Goal: Transaction & Acquisition: Purchase product/service

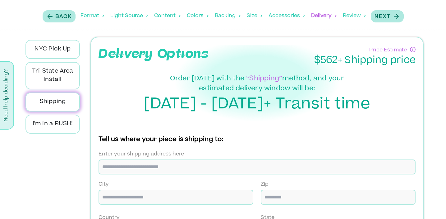
click at [94, 16] on div "Format" at bounding box center [93, 15] width 24 height 19
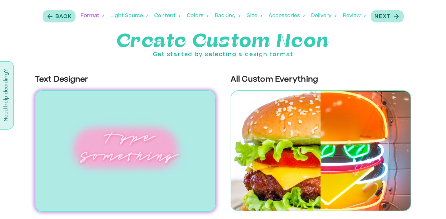
click at [144, 138] on img at bounding box center [125, 150] width 181 height 121
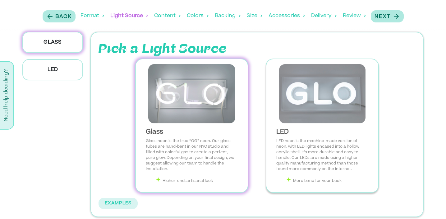
click at [324, 97] on img at bounding box center [323, 93] width 102 height 59
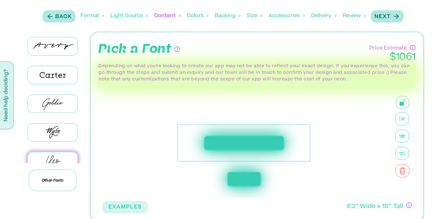
click at [223, 145] on div "**********" at bounding box center [244, 142] width 133 height 37
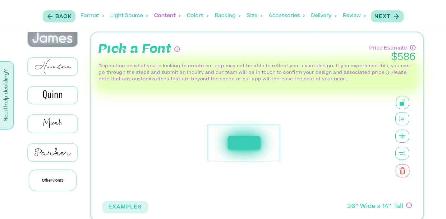
scroll to position [313, 0]
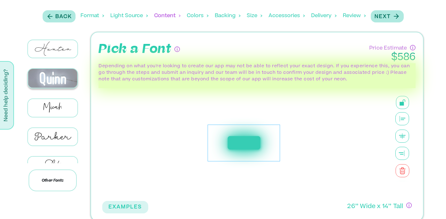
click at [52, 73] on img at bounding box center [52, 78] width 49 height 19
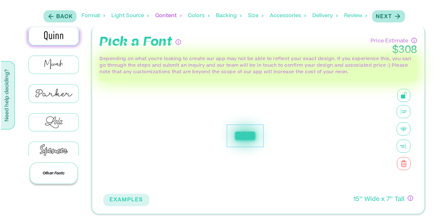
scroll to position [347, 0]
click at [42, 171] on p "Other Fonts" at bounding box center [53, 173] width 48 height 22
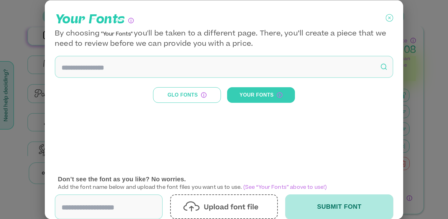
click at [127, 56] on input at bounding box center [224, 66] width 338 height 22
click at [127, 63] on input at bounding box center [224, 66] width 338 height 22
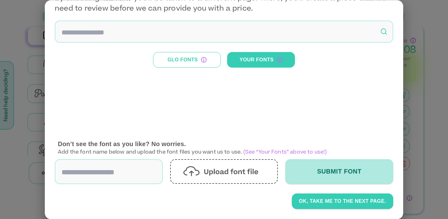
scroll to position [0, 0]
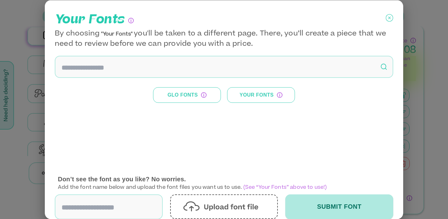
click at [242, 96] on button "Your Fonts" at bounding box center [261, 95] width 68 height 16
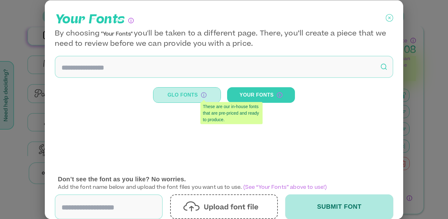
click at [189, 96] on button "Glo Fonts" at bounding box center [187, 95] width 68 height 16
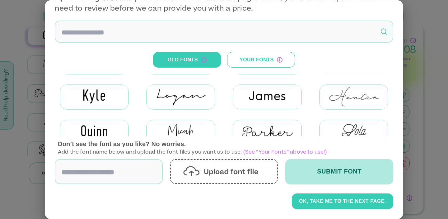
scroll to position [65, 0]
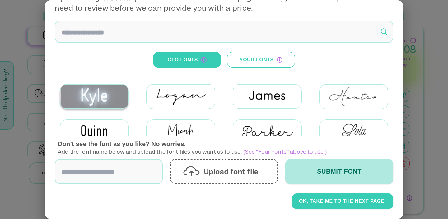
click at [101, 93] on img at bounding box center [94, 97] width 68 height 24
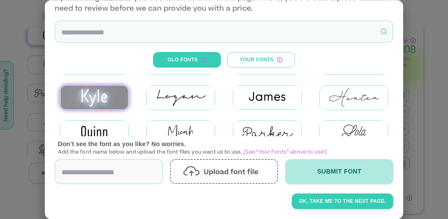
scroll to position [64, 0]
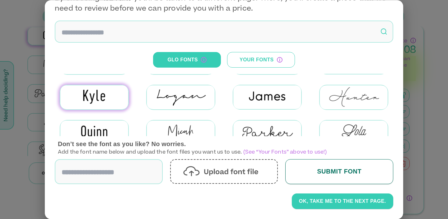
click at [335, 173] on button "Submit Font" at bounding box center [339, 171] width 108 height 25
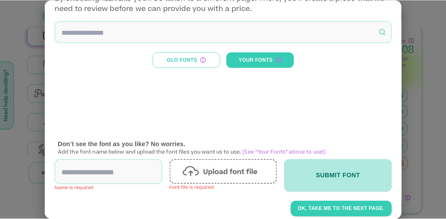
scroll to position [0, 0]
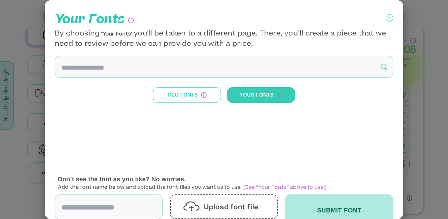
click at [389, 18] on icon at bounding box center [389, 18] width 7 height 16
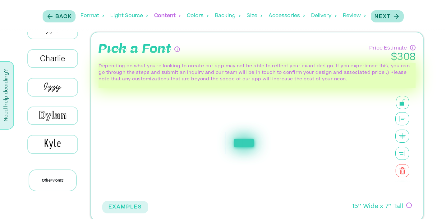
scroll to position [132, 0]
click at [53, 135] on img at bounding box center [52, 143] width 49 height 17
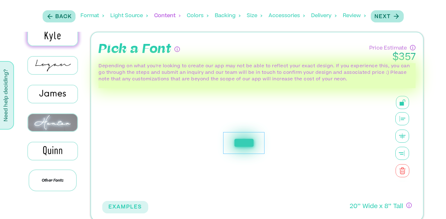
scroll to position [240, 0]
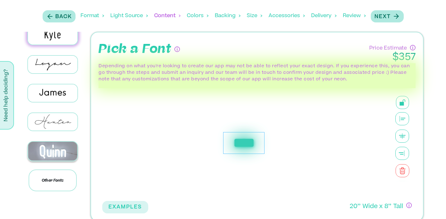
click at [54, 142] on img at bounding box center [52, 151] width 49 height 19
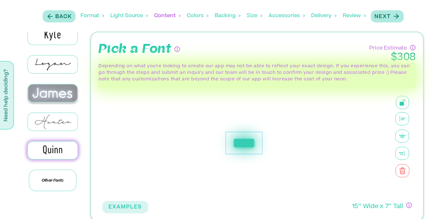
click at [58, 87] on img at bounding box center [52, 92] width 49 height 17
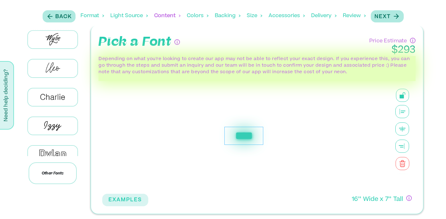
scroll to position [86, 0]
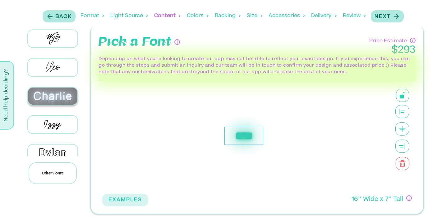
click at [56, 92] on img at bounding box center [52, 95] width 49 height 17
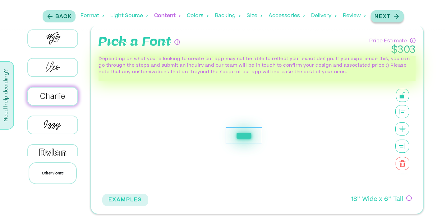
click at [388, 17] on p "Next" at bounding box center [383, 16] width 16 height 7
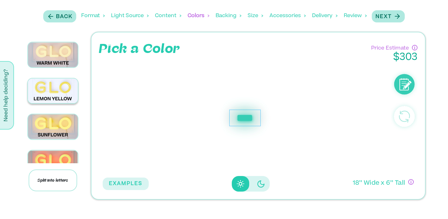
scroll to position [30, 0]
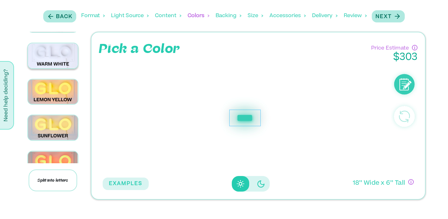
click at [58, 53] on img at bounding box center [53, 55] width 50 height 25
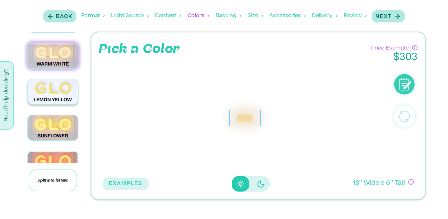
click at [55, 89] on img at bounding box center [53, 91] width 50 height 25
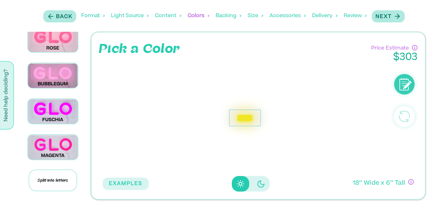
scroll to position [334, 0]
click at [51, 136] on img at bounding box center [53, 146] width 50 height 25
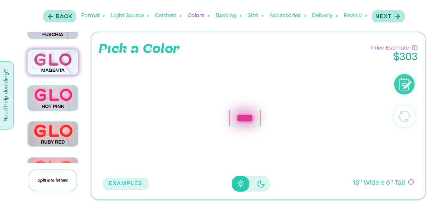
scroll to position [454, 0]
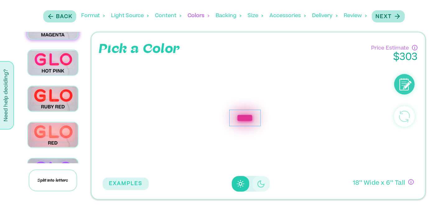
click at [255, 184] on button "Disabled elevation buttons" at bounding box center [260, 184] width 17 height 16
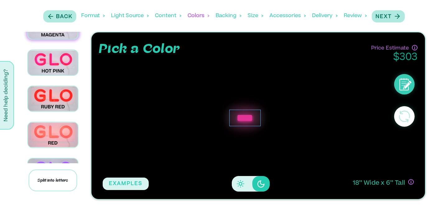
click at [241, 184] on icon "Disabled elevation buttons" at bounding box center [240, 183] width 7 height 7
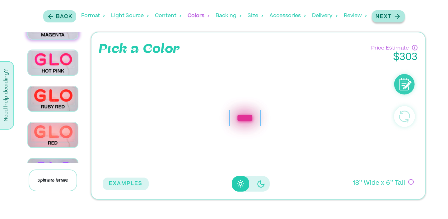
click at [384, 13] on p "Next" at bounding box center [383, 16] width 16 height 7
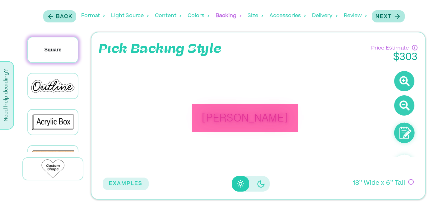
click at [55, 55] on div "Square" at bounding box center [53, 49] width 50 height 25
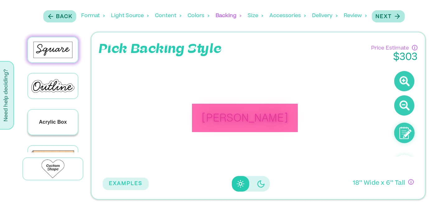
click at [50, 111] on div "Acrylic Box" at bounding box center [53, 122] width 50 height 25
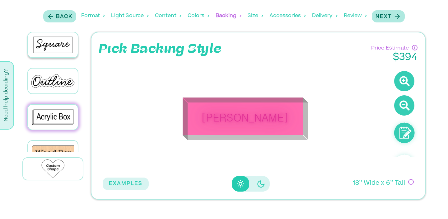
scroll to position [0, 0]
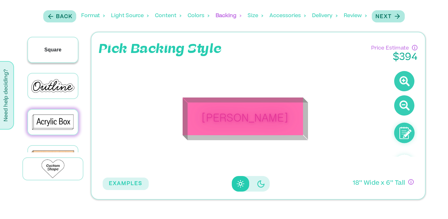
click at [55, 53] on p "Square" at bounding box center [52, 49] width 17 height 7
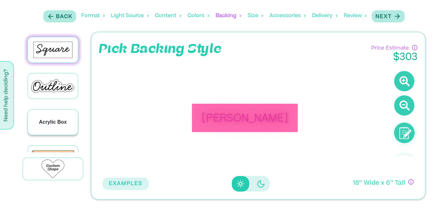
click at [56, 121] on p "Acrylic Box" at bounding box center [53, 121] width 28 height 7
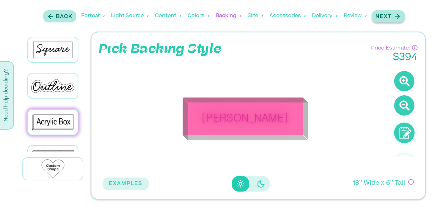
click at [389, 13] on p "Next" at bounding box center [383, 16] width 16 height 7
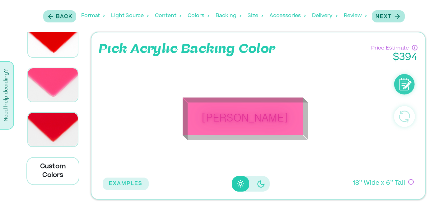
scroll to position [2405, 0]
drag, startPoint x: 52, startPoint y: 78, endPoint x: 52, endPoint y: 54, distance: 24.3
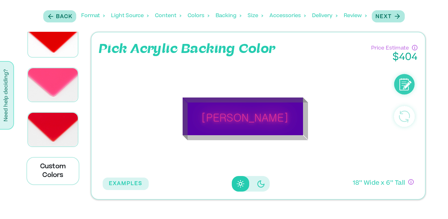
scroll to position [2529, 0]
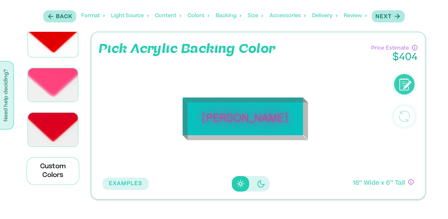
scroll to position [3491, 0]
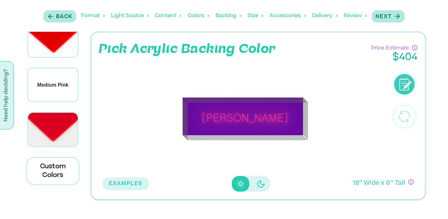
scroll to position [3591, 0]
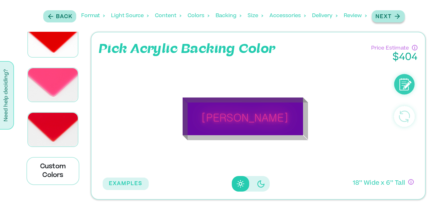
click at [393, 18] on div "Next" at bounding box center [388, 16] width 26 height 8
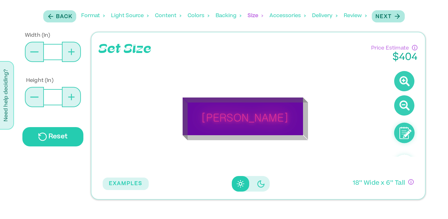
click at [72, 53] on icon at bounding box center [71, 52] width 7 height 7
type input "**"
type input "*"
click at [72, 53] on icon at bounding box center [71, 52] width 7 height 7
type input "**"
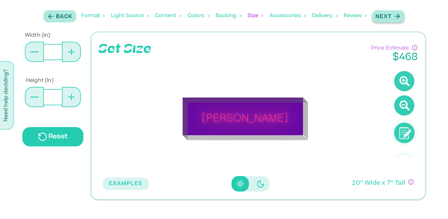
click at [392, 17] on div "Next" at bounding box center [388, 16] width 26 height 8
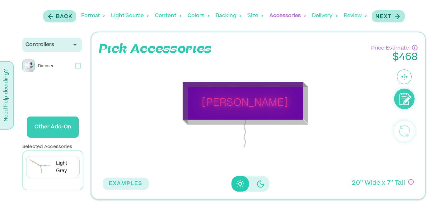
click at [71, 48] on div "Controllers" at bounding box center [52, 44] width 53 height 7
click at [404, 73] on icon at bounding box center [404, 77] width 8 height 8
click at [404, 79] on icon at bounding box center [404, 77] width 8 height 8
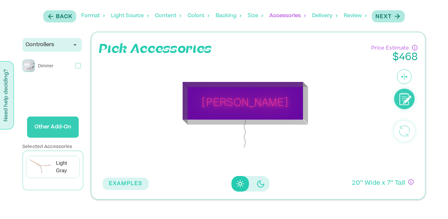
click at [404, 79] on icon at bounding box center [404, 77] width 8 height 8
click at [130, 186] on button "EXAMPLES" at bounding box center [126, 183] width 46 height 12
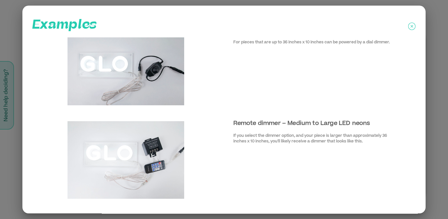
scroll to position [17, 0]
click at [411, 24] on icon at bounding box center [411, 27] width 7 height 16
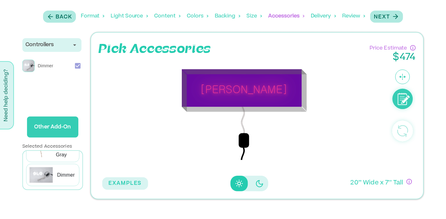
scroll to position [16, 0]
click at [388, 20] on p "Next" at bounding box center [383, 16] width 16 height 7
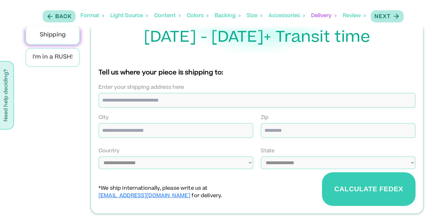
scroll to position [0, 0]
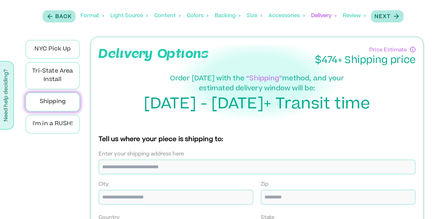
click at [133, 16] on div "Light Source" at bounding box center [129, 15] width 38 height 19
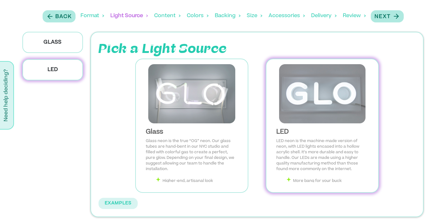
click at [163, 16] on div "Content" at bounding box center [167, 15] width 26 height 19
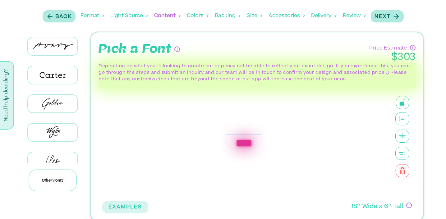
click at [198, 12] on div "Colors" at bounding box center [198, 15] width 22 height 19
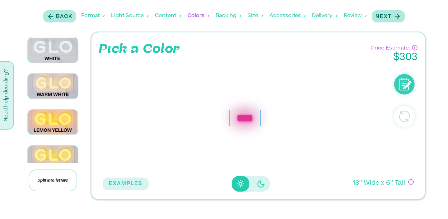
click at [227, 16] on div "Backing" at bounding box center [229, 15] width 26 height 19
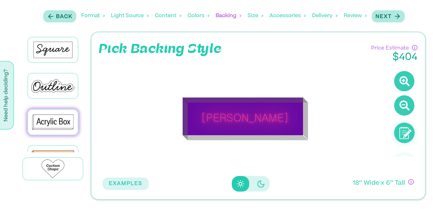
click at [253, 16] on div "Size" at bounding box center [256, 15] width 16 height 19
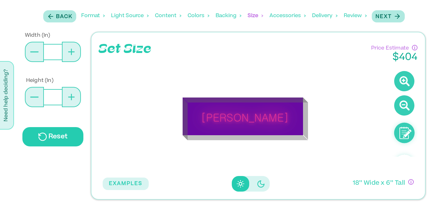
click at [278, 16] on div "Accessories" at bounding box center [287, 15] width 36 height 19
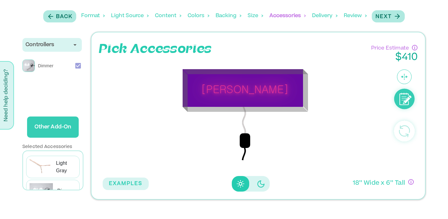
click at [325, 16] on div "Delivery" at bounding box center [325, 15] width 26 height 19
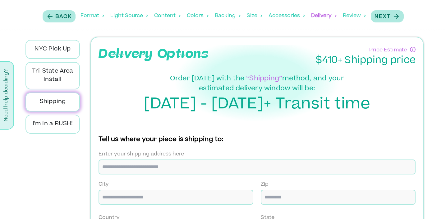
click at [352, 14] on div "Review" at bounding box center [354, 15] width 23 height 19
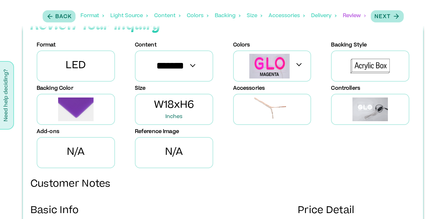
scroll to position [29, 0]
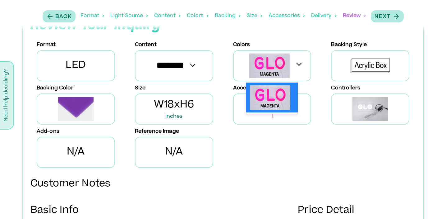
click at [267, 63] on img at bounding box center [269, 65] width 40 height 25
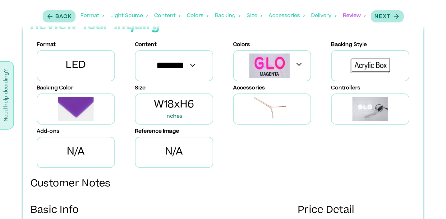
click at [299, 66] on div at bounding box center [272, 65] width 78 height 31
click at [300, 63] on span at bounding box center [299, 62] width 5 height 5
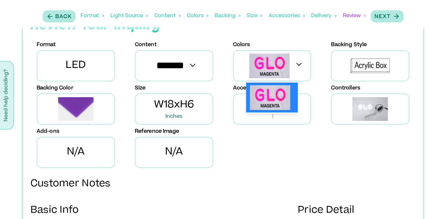
click at [273, 65] on img at bounding box center [269, 65] width 40 height 25
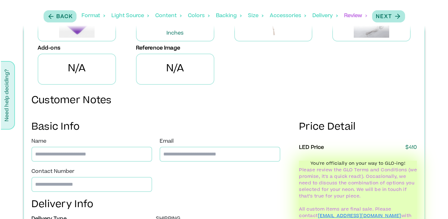
scroll to position [0, 0]
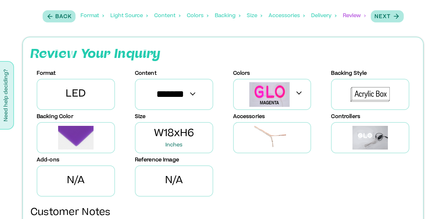
click at [194, 17] on div "Colors" at bounding box center [198, 15] width 22 height 19
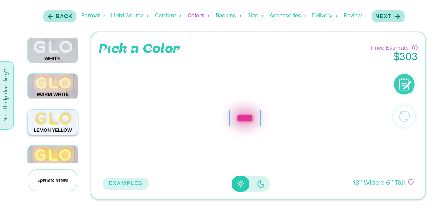
click at [60, 115] on img at bounding box center [53, 122] width 50 height 25
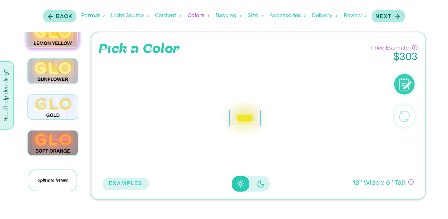
scroll to position [87, 0]
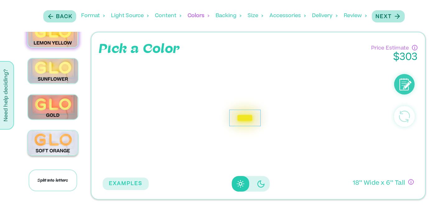
click at [59, 135] on img at bounding box center [53, 142] width 50 height 25
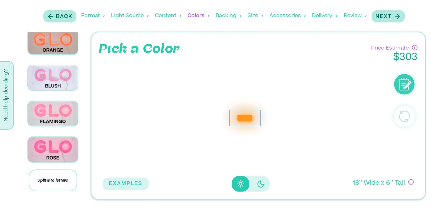
scroll to position [225, 0]
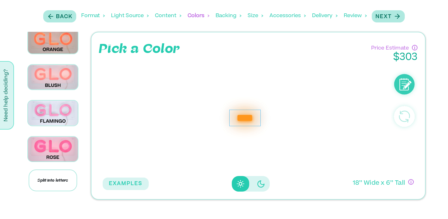
click at [42, 104] on img at bounding box center [53, 112] width 50 height 25
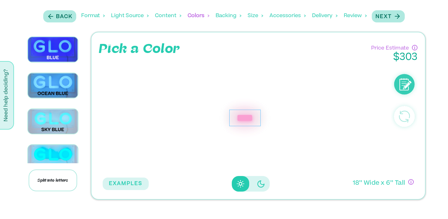
scroll to position [540, 0]
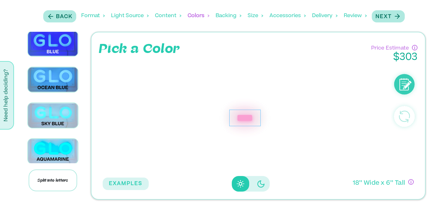
click at [226, 16] on div "Backing" at bounding box center [229, 15] width 26 height 19
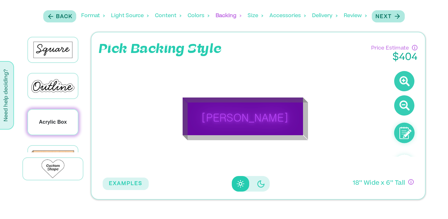
scroll to position [1, 0]
click at [53, 113] on div "Acrylic Box" at bounding box center [53, 121] width 50 height 25
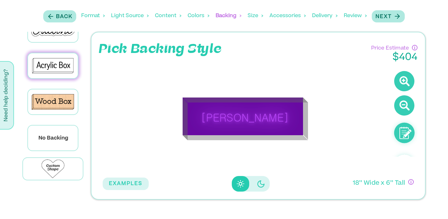
scroll to position [0, 0]
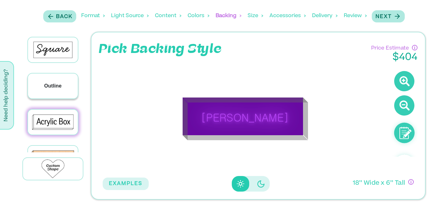
click at [50, 90] on div "Outline" at bounding box center [53, 85] width 50 height 25
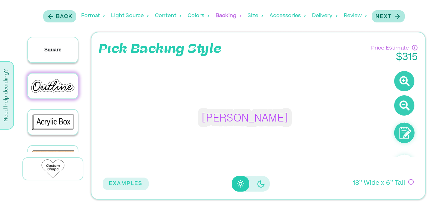
click at [50, 55] on div "Square" at bounding box center [53, 49] width 50 height 25
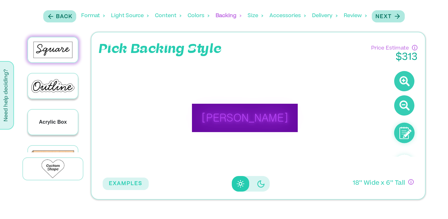
click at [54, 118] on p "Acrylic Box" at bounding box center [53, 121] width 28 height 7
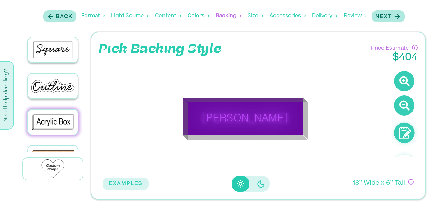
click at [255, 16] on div "Size" at bounding box center [256, 15] width 16 height 19
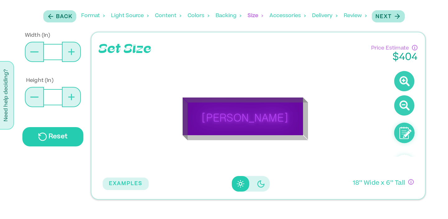
click at [285, 15] on div "Accessories" at bounding box center [287, 15] width 36 height 19
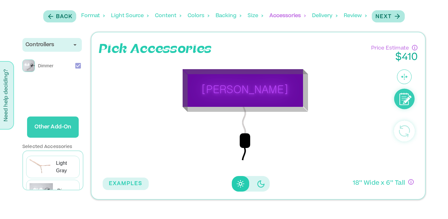
click at [199, 14] on div "Colors" at bounding box center [199, 15] width 22 height 19
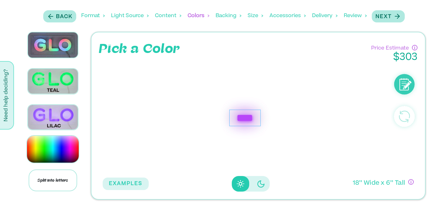
scroll to position [985, 0]
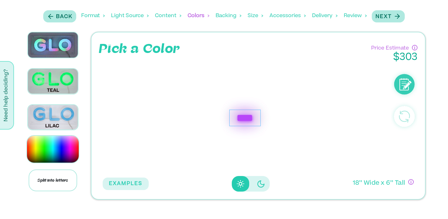
click at [54, 119] on img at bounding box center [53, 117] width 50 height 25
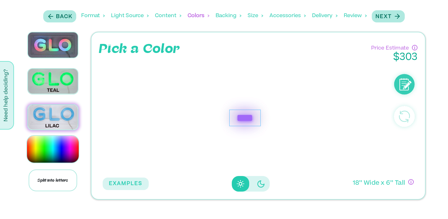
scroll to position [986, 0]
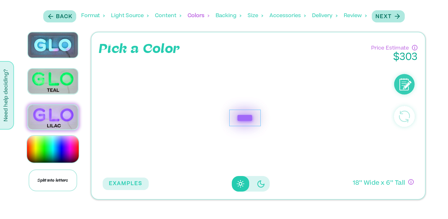
click at [223, 16] on div "Backing" at bounding box center [229, 15] width 26 height 19
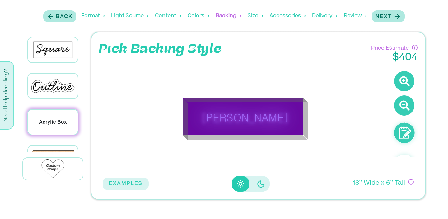
scroll to position [56, 0]
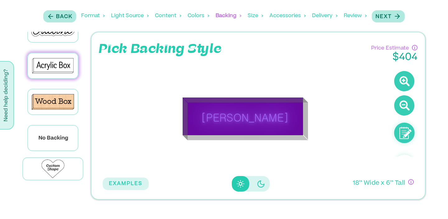
click at [404, 129] on circle at bounding box center [404, 132] width 21 height 21
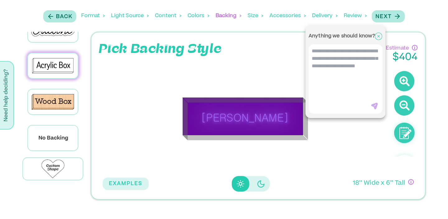
click at [362, 166] on div at bounding box center [224, 109] width 448 height 219
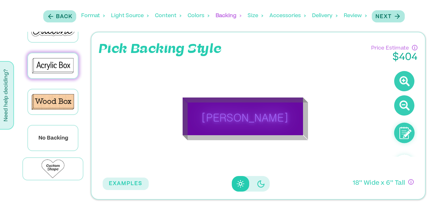
click at [259, 14] on div "Size" at bounding box center [256, 15] width 16 height 19
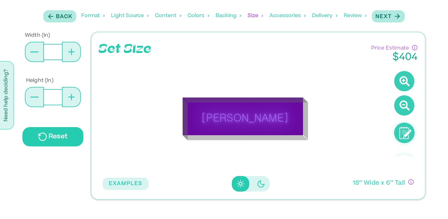
click at [171, 15] on div "Content" at bounding box center [168, 15] width 26 height 19
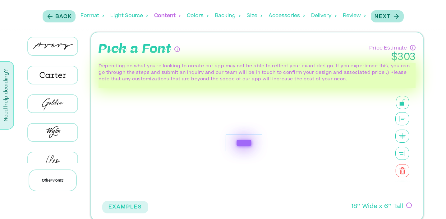
click at [191, 11] on div "Colors" at bounding box center [198, 15] width 22 height 19
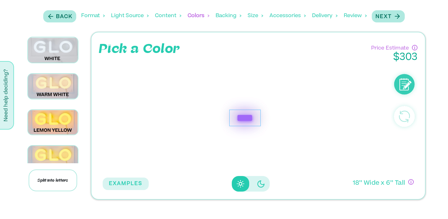
click at [247, 124] on div "****" at bounding box center [244, 118] width 31 height 16
click at [385, 23] on div "Back Format Light Source Content Colors Backing Backing Color Size Accessories …" at bounding box center [223, 16] width 365 height 26
click at [383, 16] on p "Next" at bounding box center [383, 16] width 16 height 7
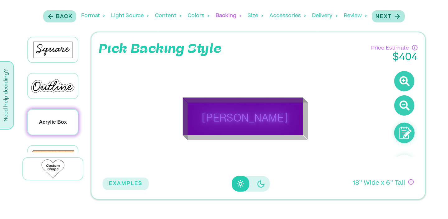
click at [46, 121] on p "Acrylic Box" at bounding box center [53, 121] width 28 height 7
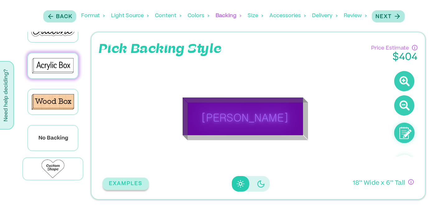
click at [124, 180] on button "EXAMPLES" at bounding box center [126, 183] width 46 height 12
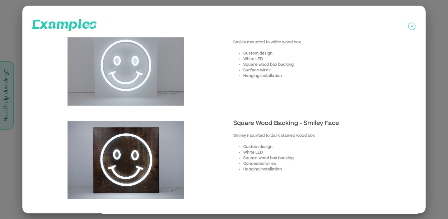
scroll to position [484, 0]
click at [411, 27] on icon at bounding box center [412, 26] width 2 height 2
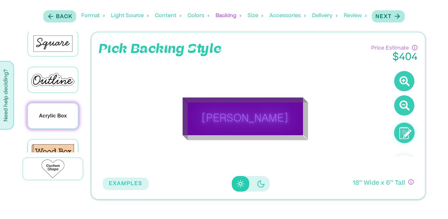
scroll to position [0, 0]
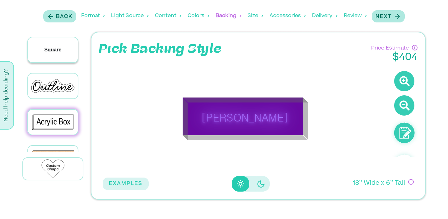
click at [52, 56] on div "Square" at bounding box center [53, 49] width 50 height 25
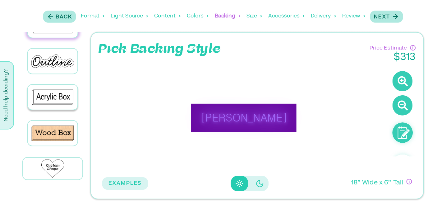
scroll to position [25, 0]
click at [52, 96] on p "Acrylic Box" at bounding box center [53, 96] width 28 height 7
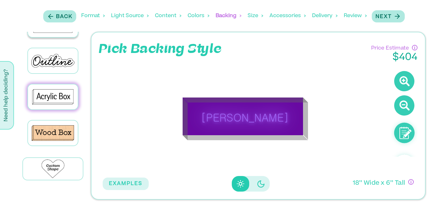
click at [166, 13] on div "Content" at bounding box center [168, 15] width 26 height 19
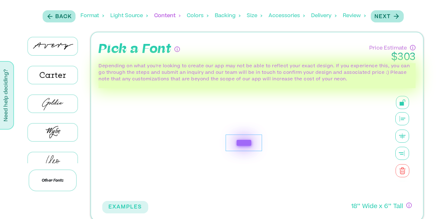
click at [119, 16] on div "Light Source" at bounding box center [129, 15] width 38 height 19
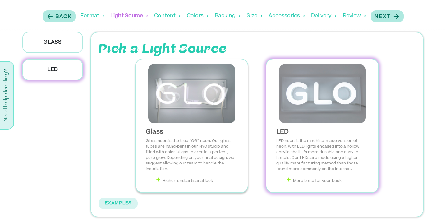
click at [204, 89] on img at bounding box center [192, 93] width 102 height 59
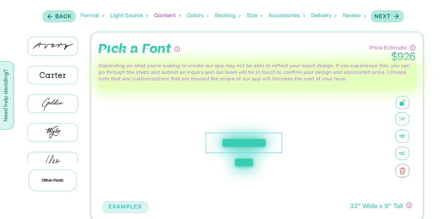
click at [129, 16] on div "Light Source" at bounding box center [129, 15] width 38 height 19
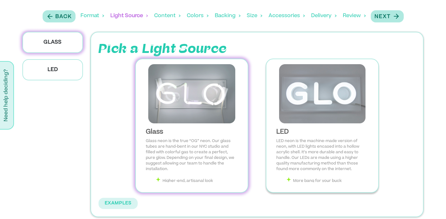
click at [317, 97] on img at bounding box center [323, 93] width 102 height 59
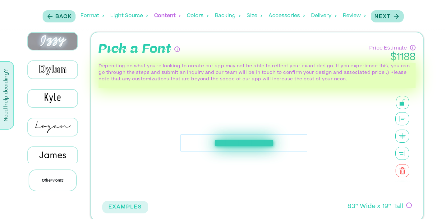
scroll to position [179, 0]
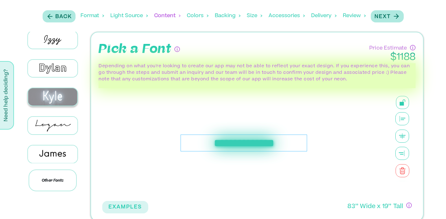
click at [56, 88] on img at bounding box center [52, 96] width 49 height 17
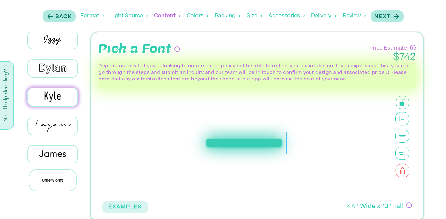
click at [226, 142] on div "**********" at bounding box center [244, 143] width 86 height 22
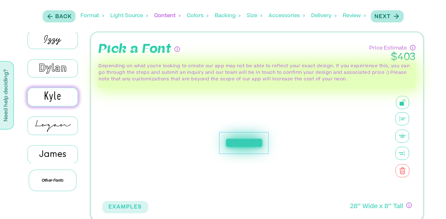
click at [150, 141] on div "*******" at bounding box center [243, 143] width 283 height 110
click at [224, 145] on div "*******" at bounding box center [243, 143] width 49 height 22
click at [134, 142] on div "*******" at bounding box center [243, 143] width 283 height 110
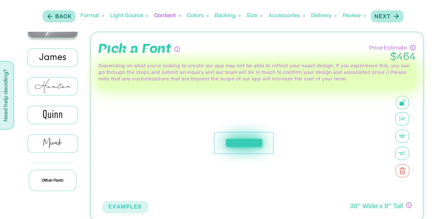
scroll to position [275, 0]
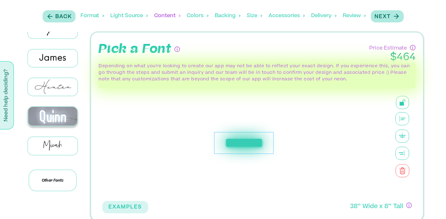
click at [52, 110] on img at bounding box center [52, 116] width 49 height 19
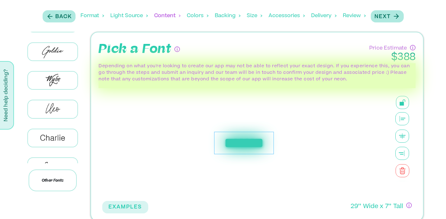
scroll to position [0, 0]
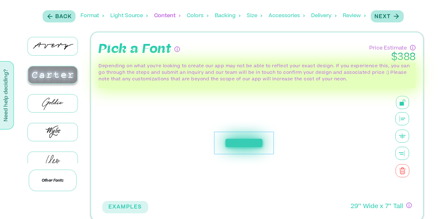
click at [51, 73] on img at bounding box center [52, 74] width 49 height 17
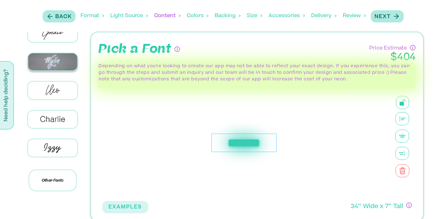
scroll to position [72, 0]
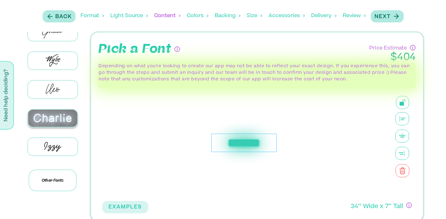
click at [54, 112] on img at bounding box center [52, 118] width 49 height 17
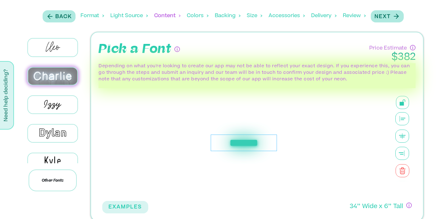
scroll to position [135, 0]
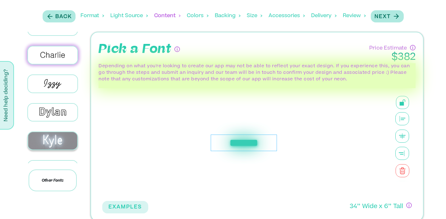
click at [55, 139] on img at bounding box center [52, 140] width 49 height 17
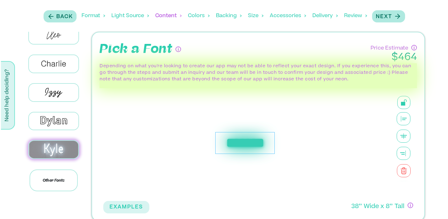
scroll to position [126, 0]
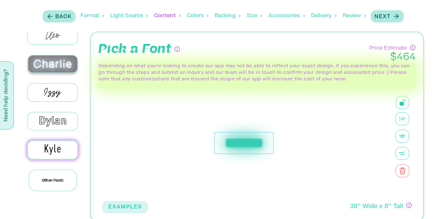
click at [48, 58] on img at bounding box center [52, 63] width 49 height 17
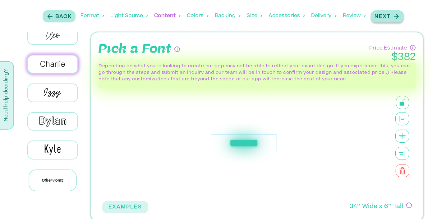
click at [387, 17] on p "Next" at bounding box center [383, 16] width 16 height 7
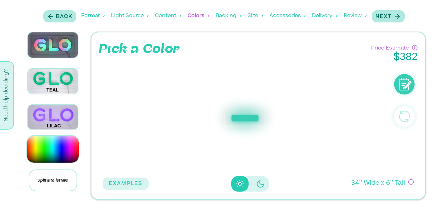
scroll to position [986, 0]
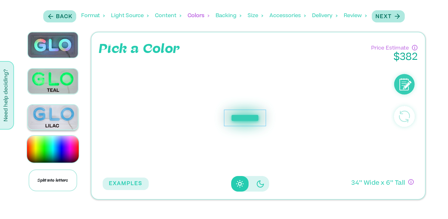
click at [52, 109] on img at bounding box center [53, 117] width 50 height 25
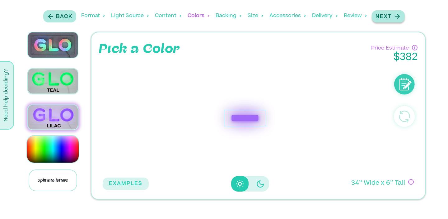
click at [385, 15] on p "Next" at bounding box center [383, 16] width 16 height 7
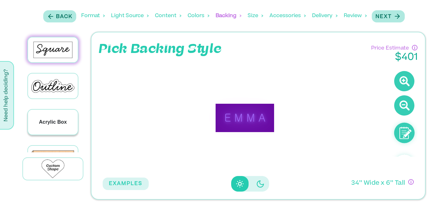
click at [47, 123] on p "Acrylic Box" at bounding box center [53, 121] width 28 height 7
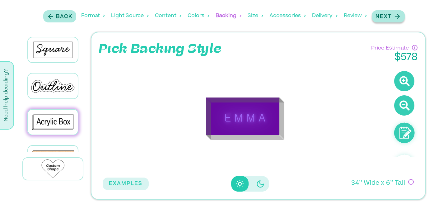
click at [383, 16] on p "Next" at bounding box center [383, 16] width 16 height 7
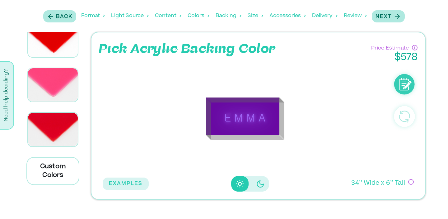
scroll to position [1921, 0]
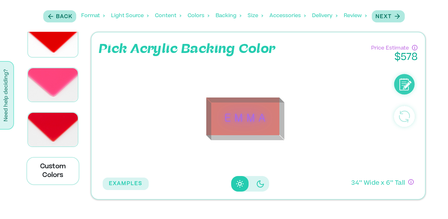
scroll to position [3320, 0]
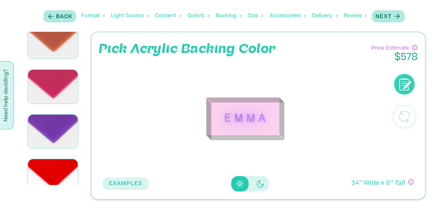
scroll to position [925, 0]
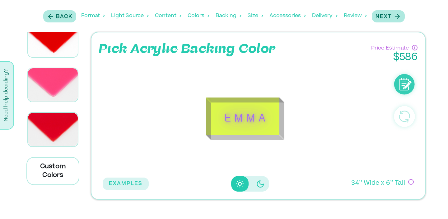
scroll to position [1605, 0]
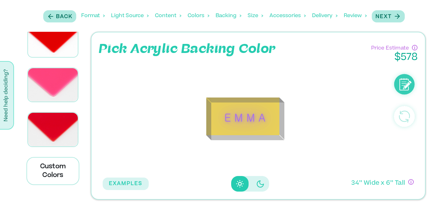
click at [198, 17] on div "Colors" at bounding box center [199, 15] width 22 height 19
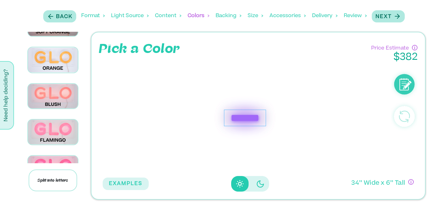
scroll to position [219, 0]
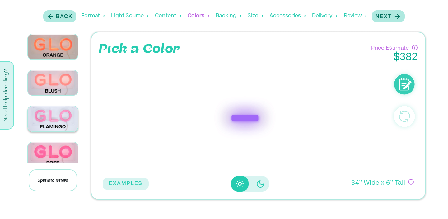
click at [46, 114] on img at bounding box center [53, 118] width 50 height 25
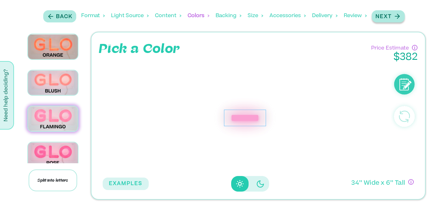
click at [391, 16] on p "Next" at bounding box center [383, 16] width 16 height 7
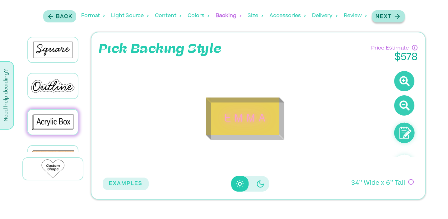
click at [388, 18] on p "Next" at bounding box center [383, 16] width 16 height 7
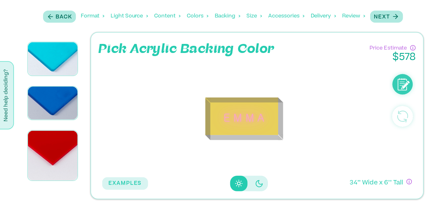
scroll to position [562, 0]
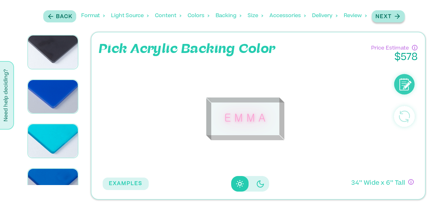
click at [385, 16] on p "Next" at bounding box center [383, 16] width 16 height 7
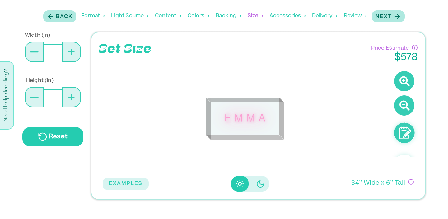
click at [29, 53] on button at bounding box center [34, 52] width 19 height 20
click at [392, 18] on div "Next" at bounding box center [388, 16] width 26 height 8
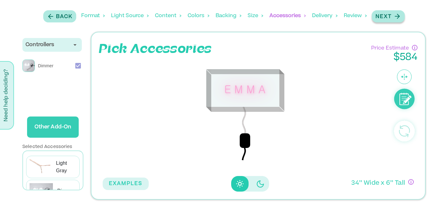
click at [389, 18] on p "Next" at bounding box center [383, 16] width 16 height 7
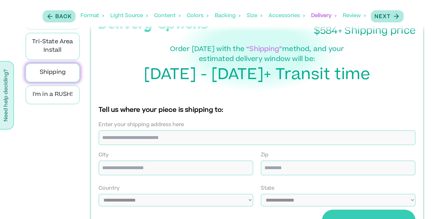
scroll to position [69, 0]
